Goal: Task Accomplishment & Management: Complete application form

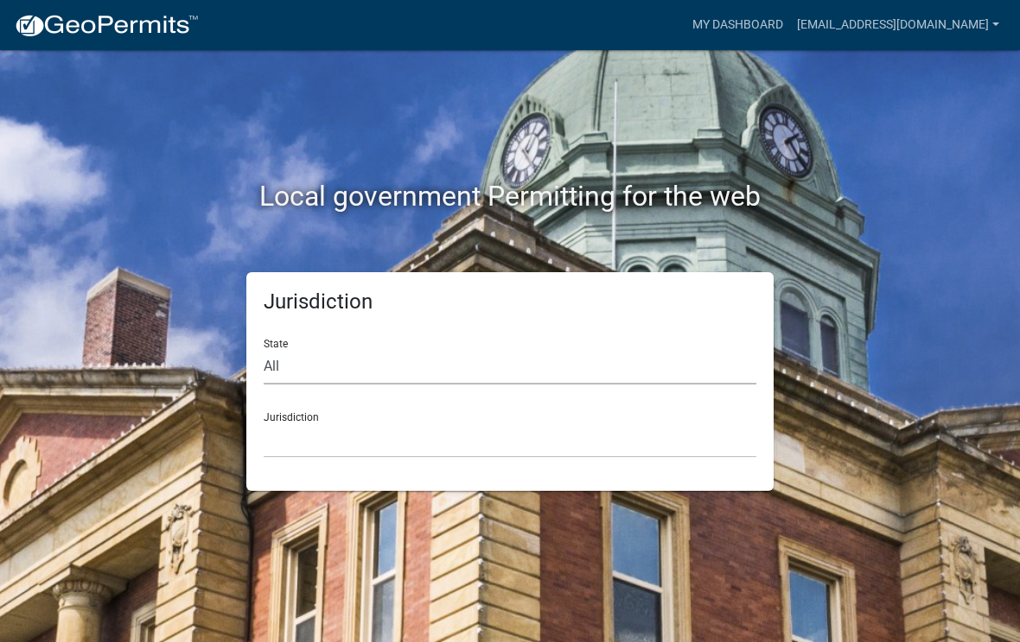
click at [317, 366] on select "All [US_STATE] [US_STATE] [US_STATE] [US_STATE] [US_STATE] [US_STATE] [US_STATE…" at bounding box center [510, 366] width 493 height 35
select select "[US_STATE]"
click at [336, 436] on select "[GEOGRAPHIC_DATA], [US_STATE][PERSON_NAME][GEOGRAPHIC_DATA], [US_STATE][PERSON_…" at bounding box center [510, 440] width 493 height 35
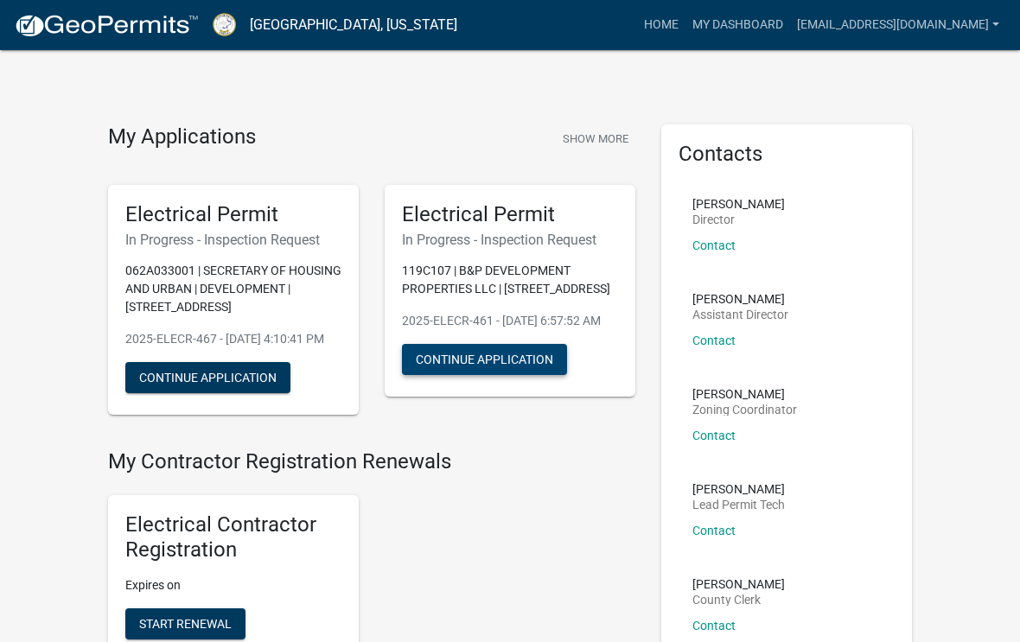
click at [470, 375] on button "Continue Application" at bounding box center [484, 359] width 165 height 31
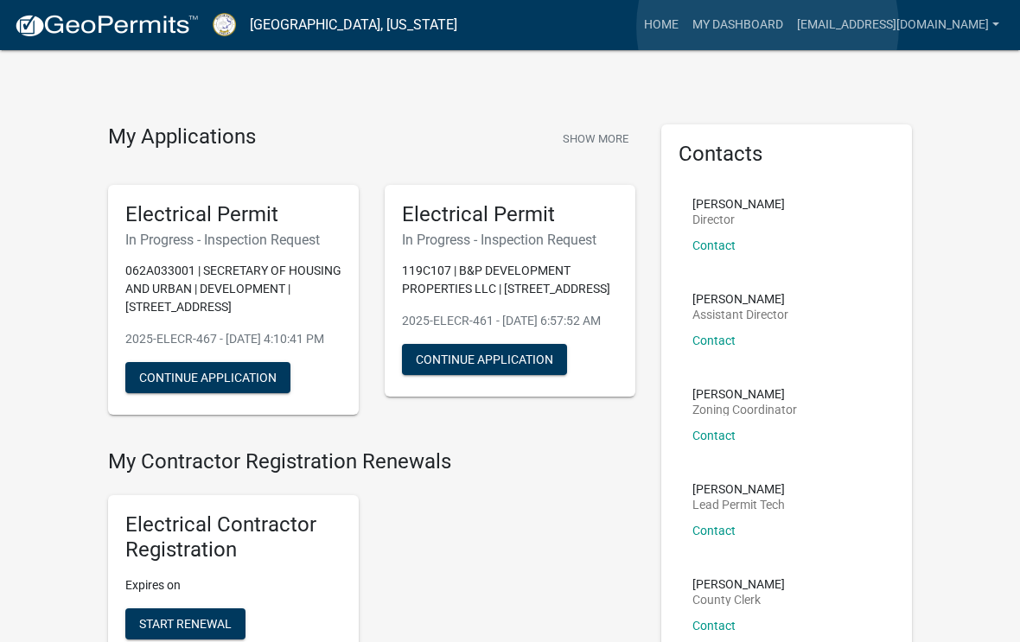
click at [768, 27] on link "My Dashboard" at bounding box center [737, 25] width 105 height 33
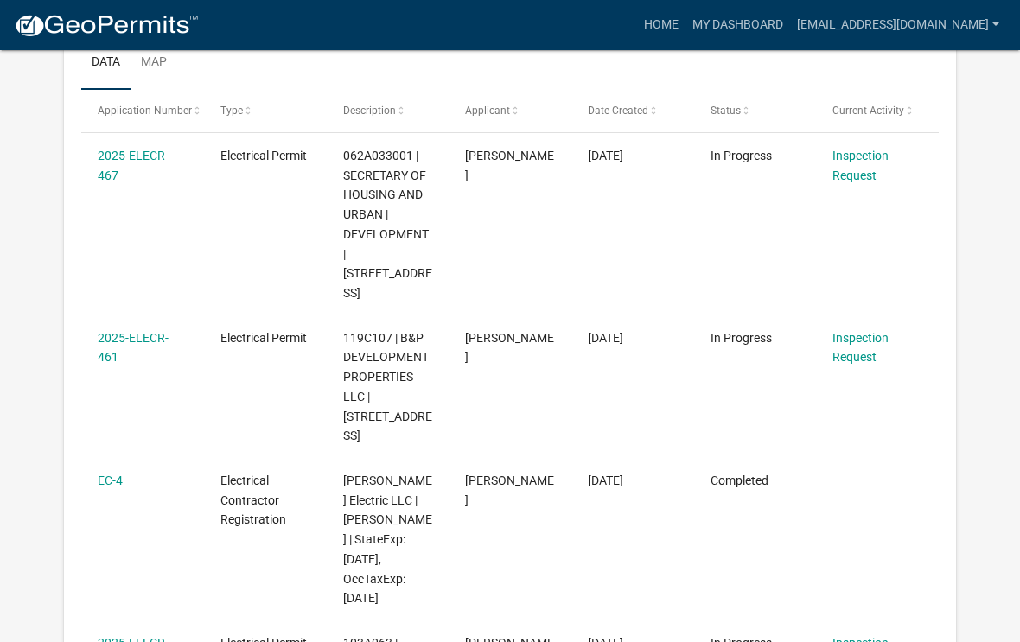
scroll to position [292, 0]
